Goal: Find specific page/section: Find specific page/section

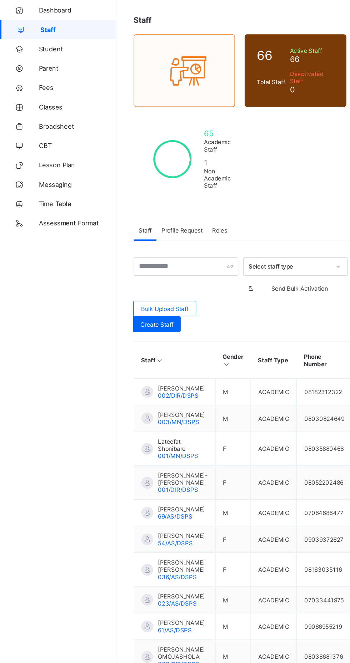
click at [37, 115] on span "Classes" at bounding box center [57, 114] width 57 height 6
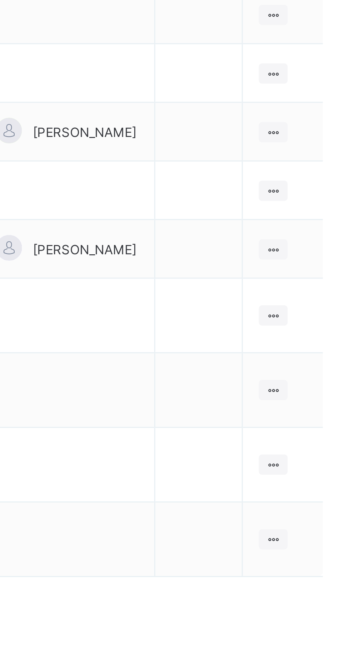
click at [321, 251] on icon at bounding box center [320, 253] width 6 height 5
click at [0, 0] on div "View Class" at bounding box center [0, 0] width 0 height 0
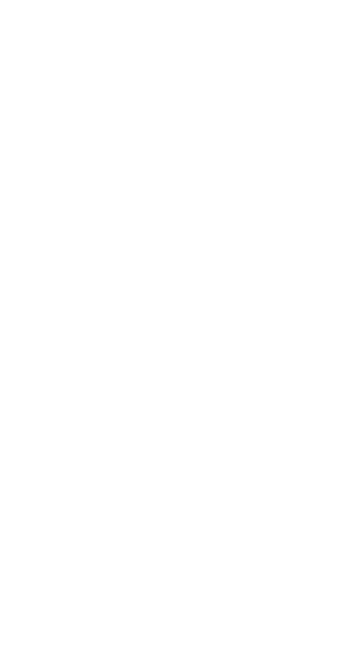
scroll to position [180, 0]
copy tbody "Abdulkareem Shuaibu 0450DL View Profile Remove from Class Transfer Student [PER…"
